Goal: Transaction & Acquisition: Purchase product/service

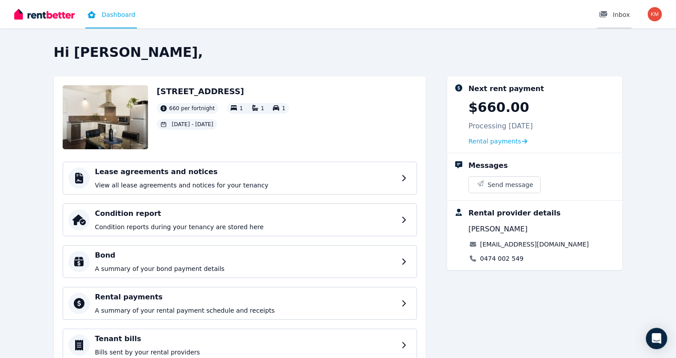
click at [620, 14] on div "Inbox" at bounding box center [613, 14] width 31 height 9
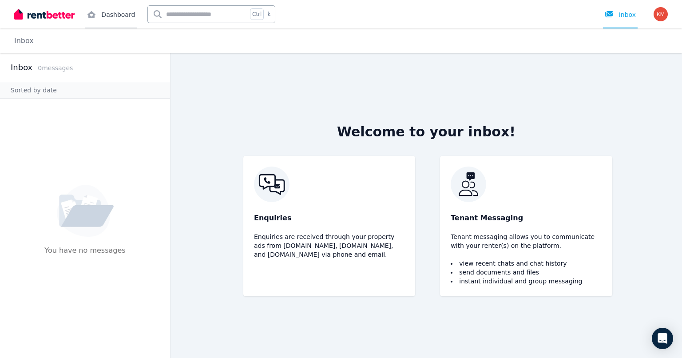
click at [115, 13] on link "Dashboard" at bounding box center [111, 14] width 52 height 28
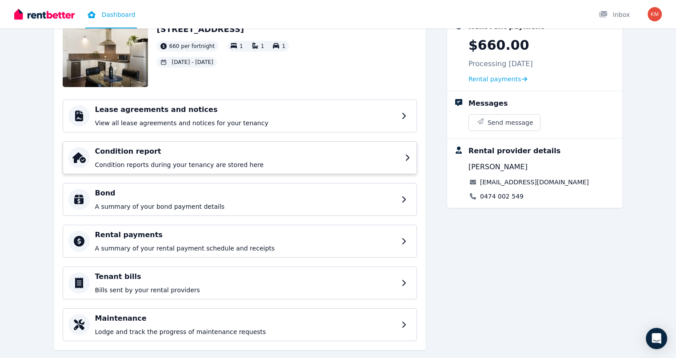
scroll to position [78, 0]
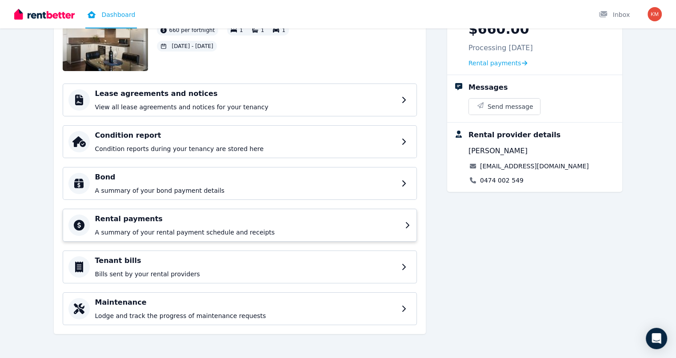
click at [172, 224] on div "Rental payments A summary of your rental payment schedule and receipts" at bounding box center [247, 225] width 304 height 23
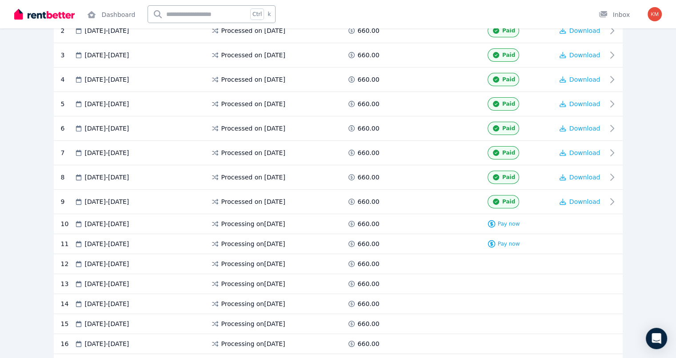
scroll to position [267, 0]
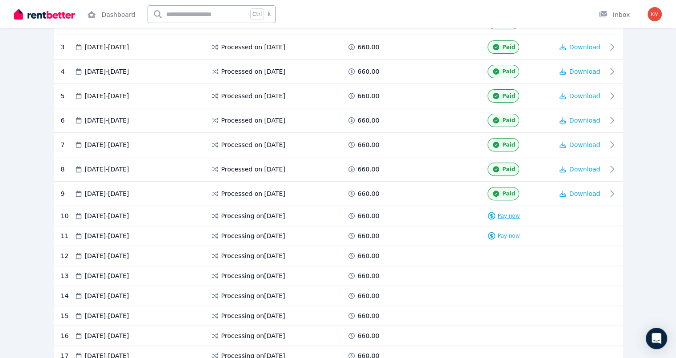
click at [520, 212] on span "Pay now" at bounding box center [509, 215] width 22 height 7
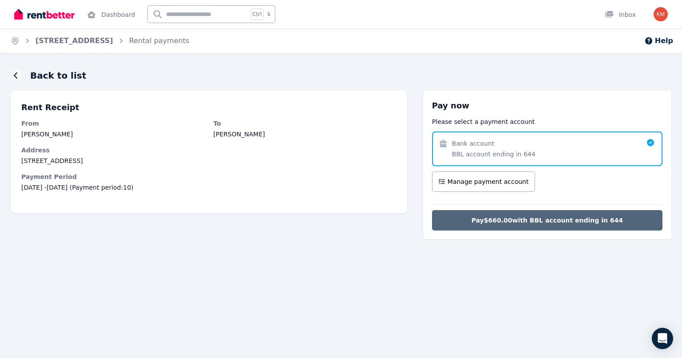
click at [540, 217] on span "Pay $660.00 with BBL account ending in 644" at bounding box center [547, 220] width 151 height 9
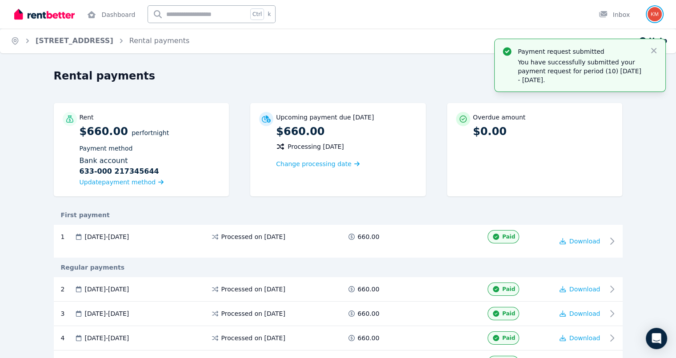
click at [656, 14] on img "button" at bounding box center [654, 14] width 14 height 14
click at [611, 125] on span "Logout" at bounding box center [618, 126] width 85 height 16
